Goal: Find specific page/section: Find specific page/section

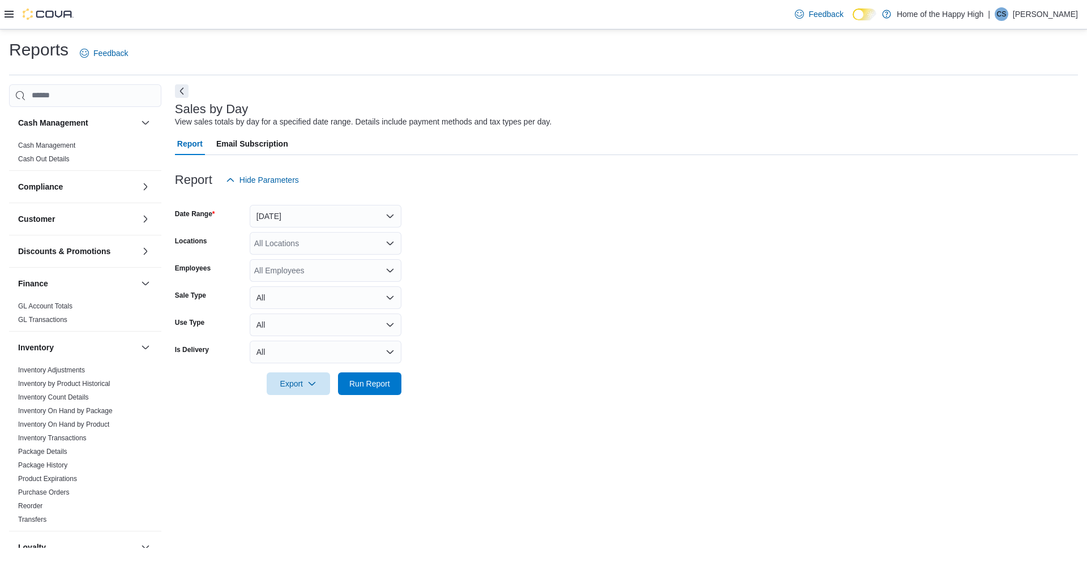
click at [281, 230] on form "Date Range [DATE] Locations All Locations Employees All Employees Sale Type All…" at bounding box center [626, 293] width 903 height 204
click at [281, 185] on span "Hide Parameters" at bounding box center [268, 179] width 59 height 11
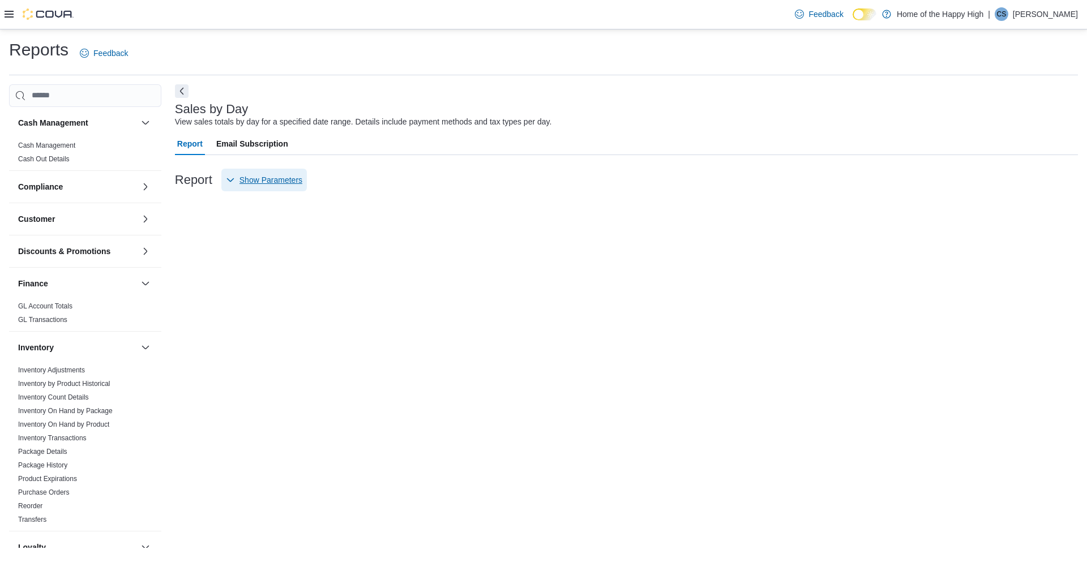
click at [259, 180] on span "Show Parameters" at bounding box center [270, 179] width 63 height 11
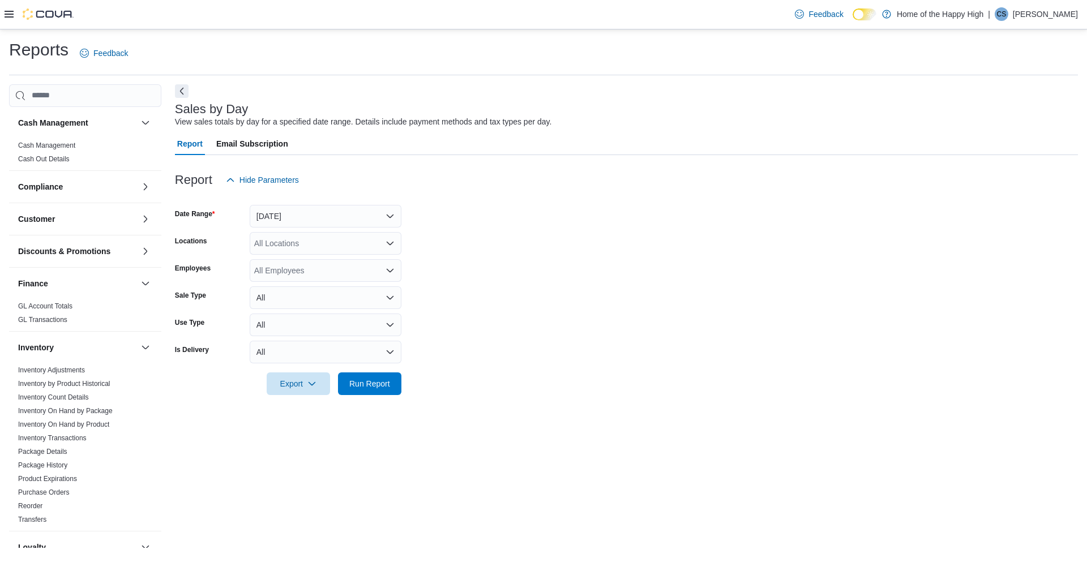
click at [281, 231] on form "Date Range Yesterday Locations All Locations Employees All Employees Sale Type …" at bounding box center [626, 293] width 903 height 204
click at [280, 214] on button "Yesterday" at bounding box center [326, 216] width 152 height 23
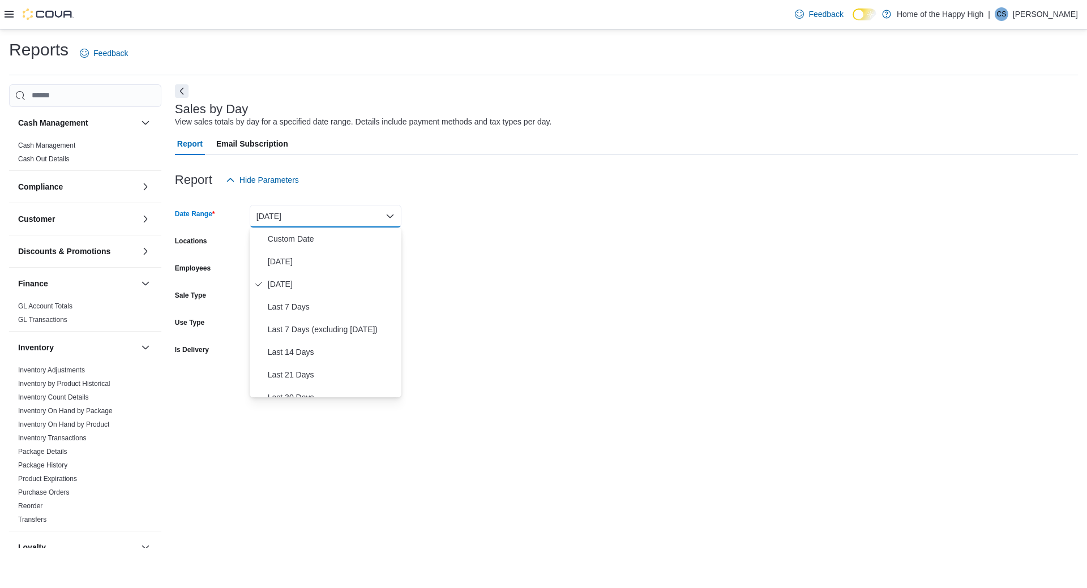
click at [1030, 24] on div "Feedback Dark Mode Home of the Happy High | CS Christine Sommerville" at bounding box center [933, 14] width 287 height 23
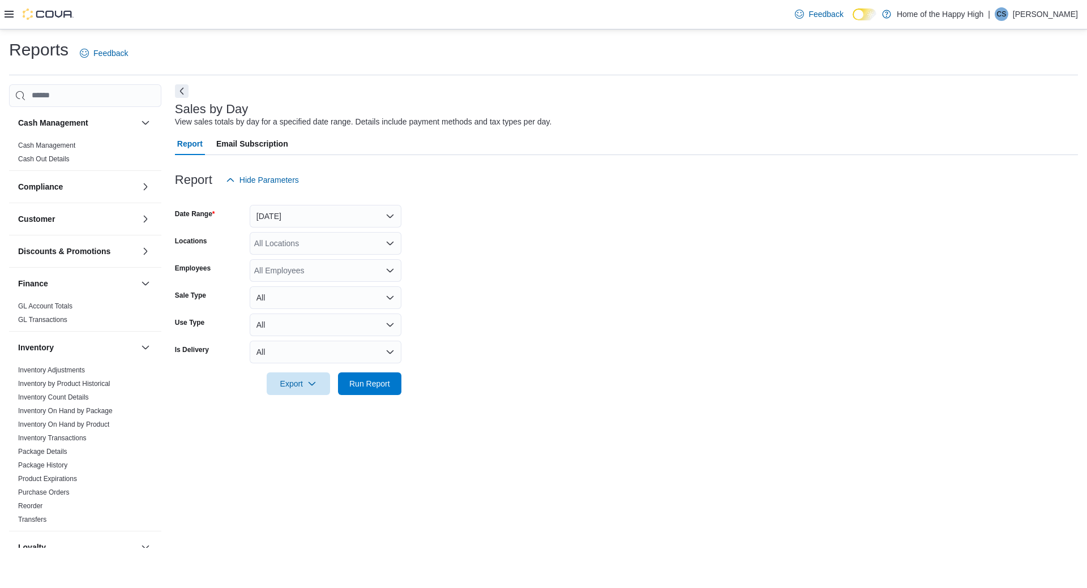
click at [1021, 16] on p "Christine Sommerville" at bounding box center [1044, 14] width 65 height 14
click at [1007, 115] on span "Sign Out" at bounding box center [1004, 111] width 31 height 11
